Goal: Task Accomplishment & Management: Use online tool/utility

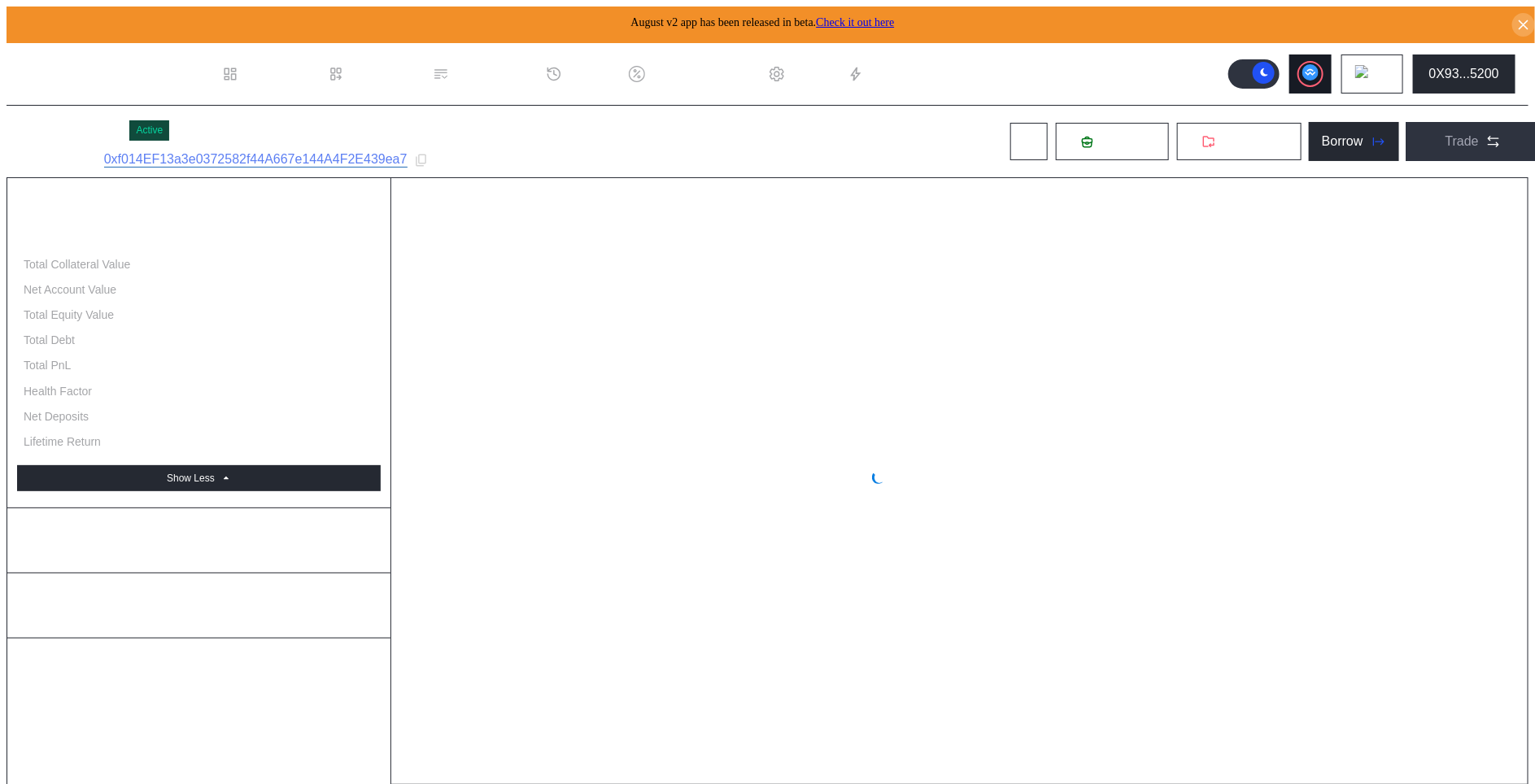
click at [1317, 76] on div at bounding box center [1310, 73] width 23 height 23
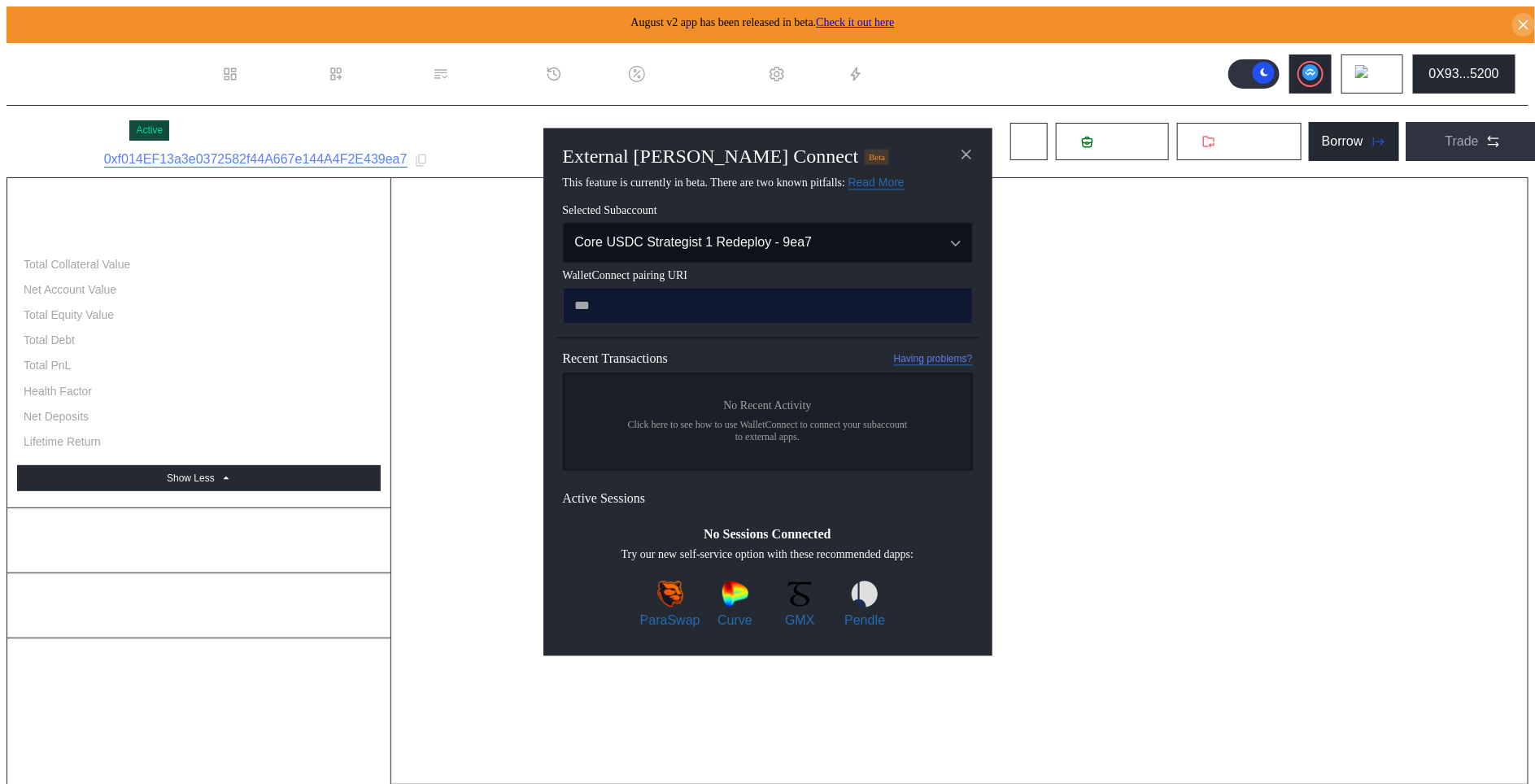
click at [852, 310] on input "modal" at bounding box center [768, 306] width 410 height 37
type input "**********"
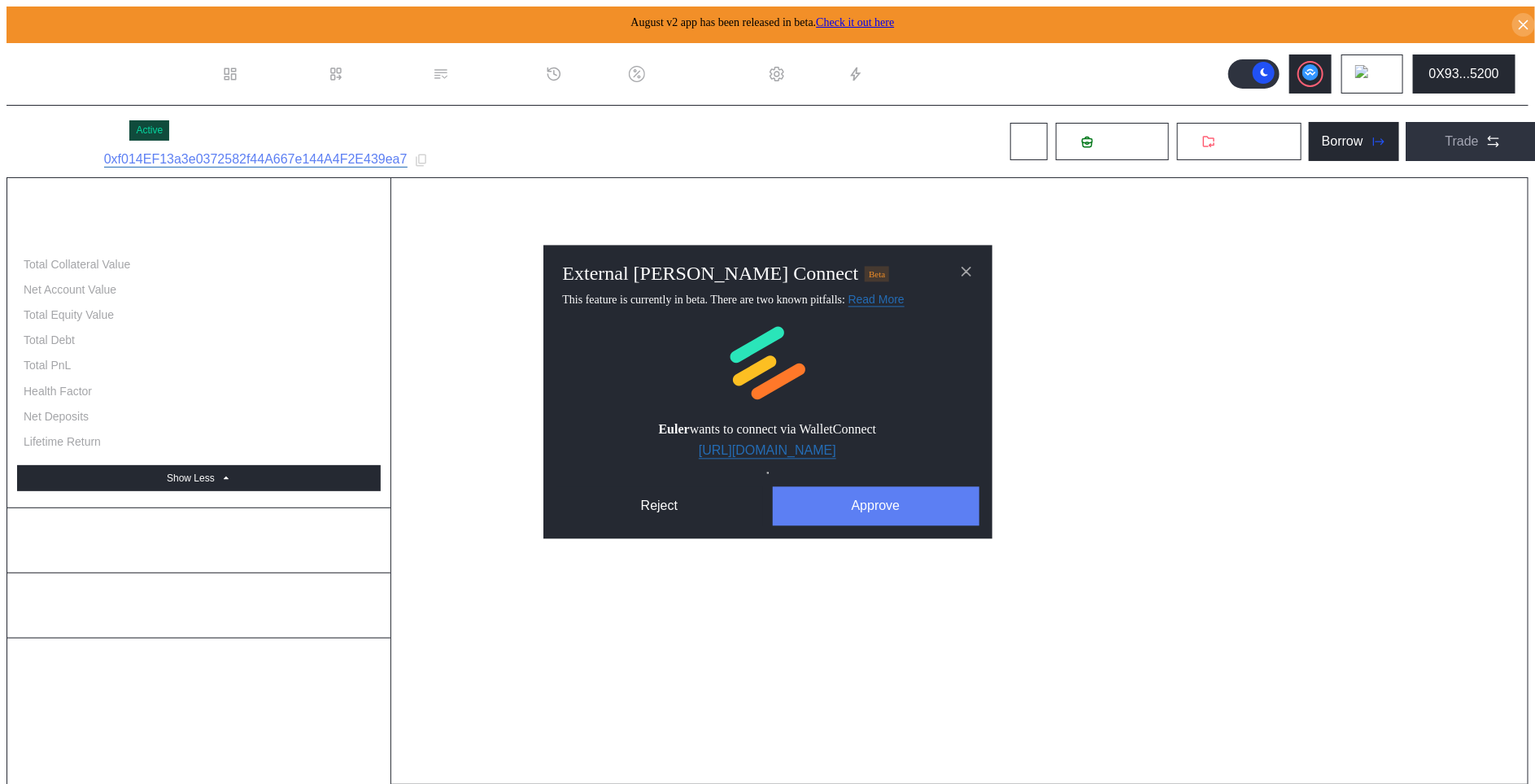
click at [879, 502] on button "Approve" at bounding box center [876, 507] width 207 height 39
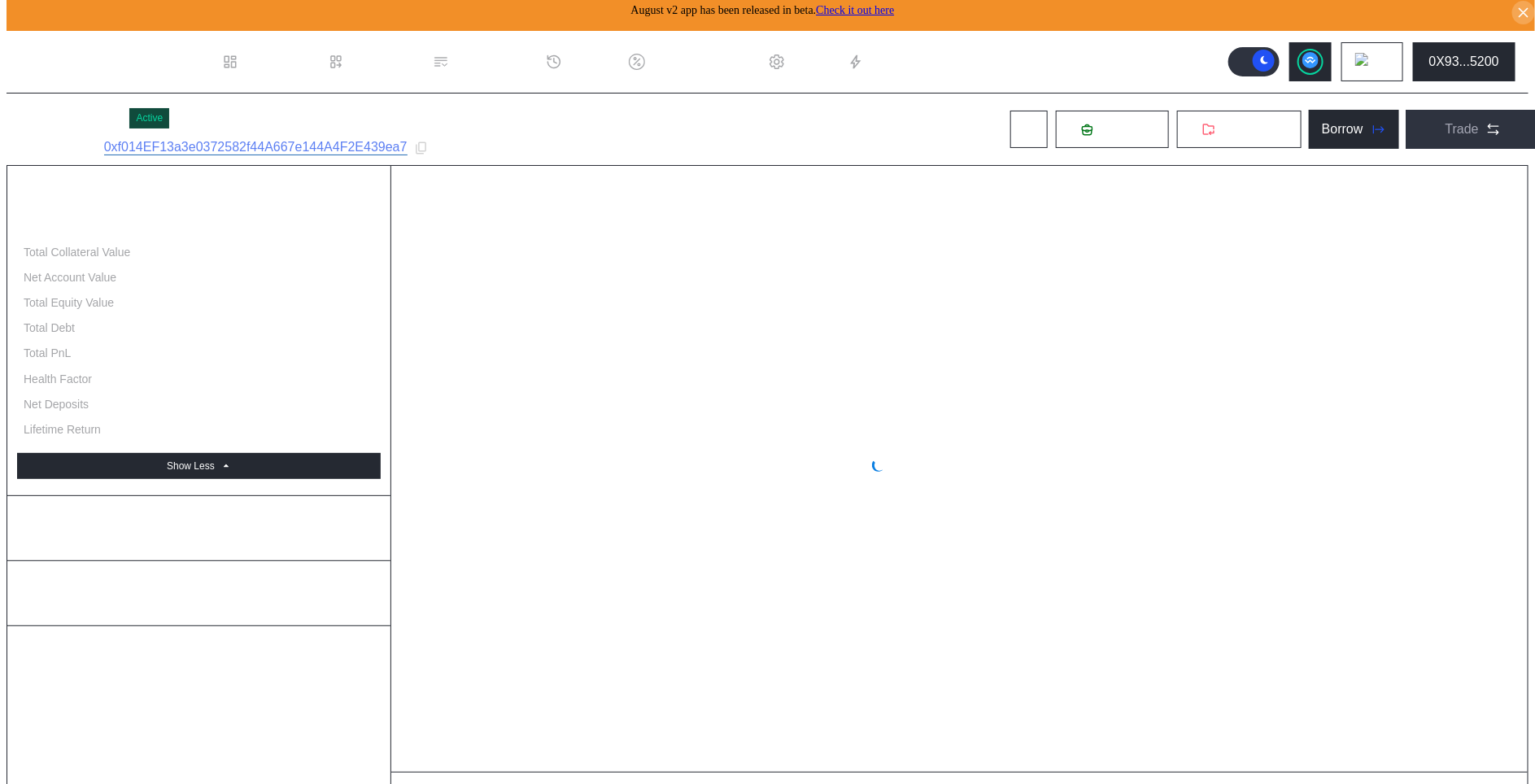
scroll to position [17, 0]
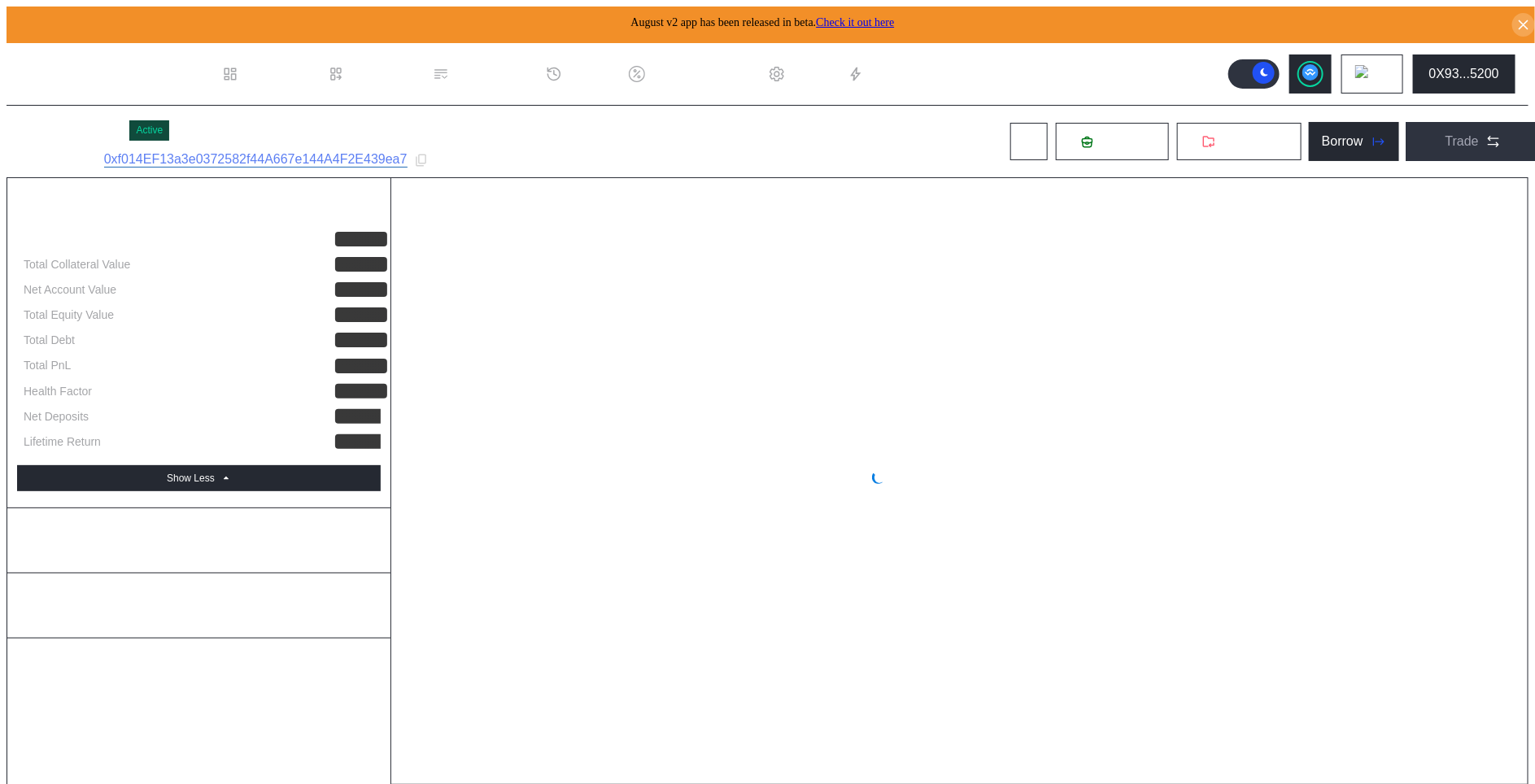
select select "*"
